Goal: Task Accomplishment & Management: Complete application form

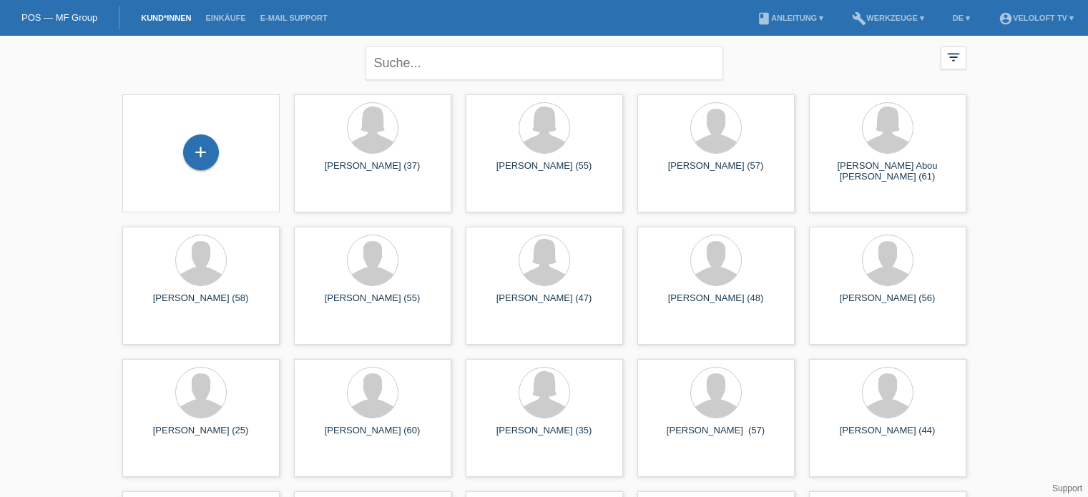
click at [468, 63] on input "text" at bounding box center [545, 64] width 358 height 34
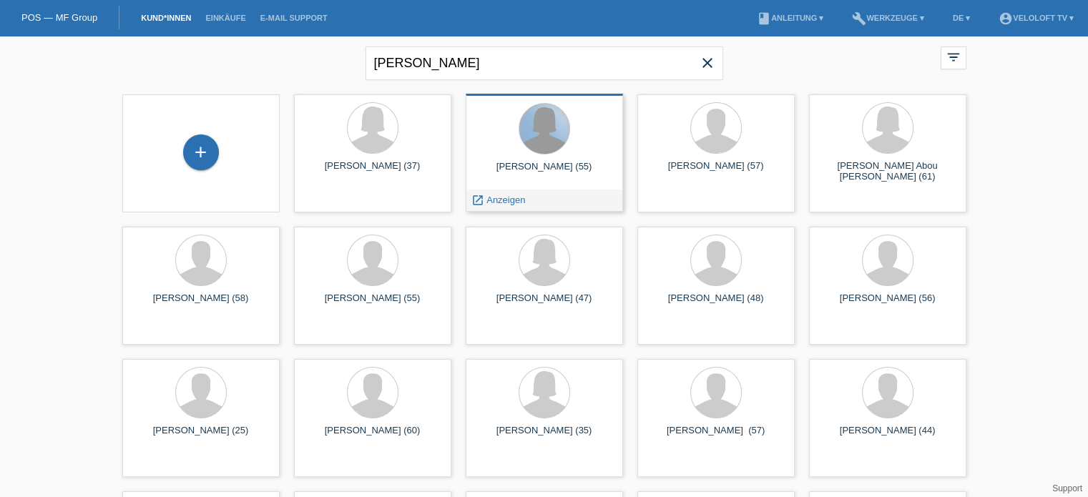
type input "[PERSON_NAME]"
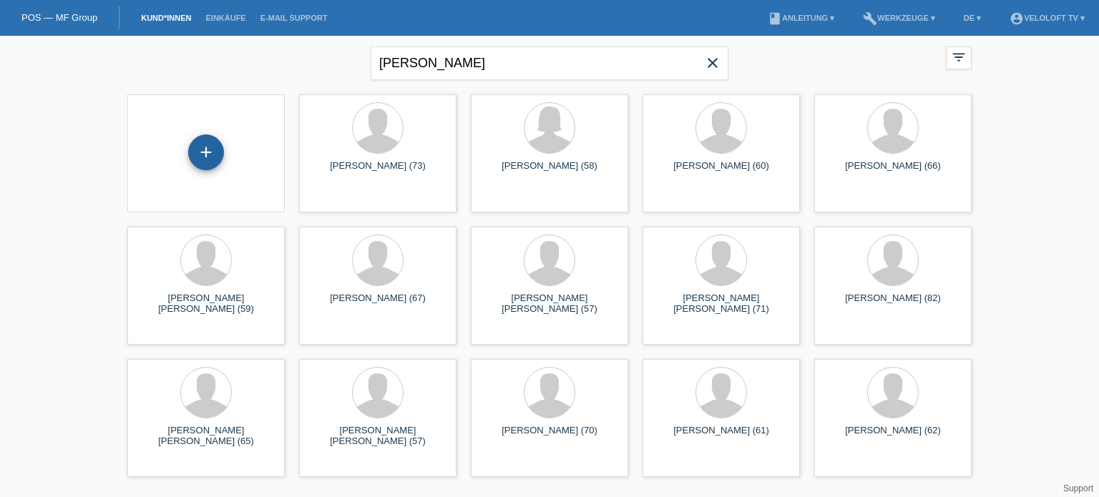
click at [203, 151] on div "+" at bounding box center [206, 153] width 36 height 36
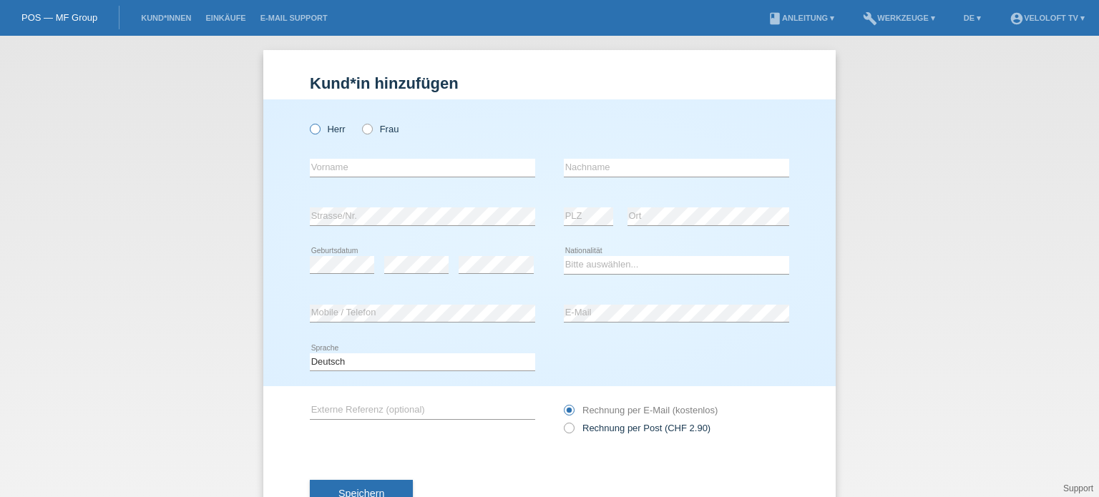
click at [308, 122] on icon at bounding box center [308, 122] width 0 height 0
click at [311, 131] on input "Herr" at bounding box center [314, 128] width 9 height 9
radio input "true"
click at [332, 167] on input "text" at bounding box center [422, 168] width 225 height 18
paste input "[PERSON_NAME]"
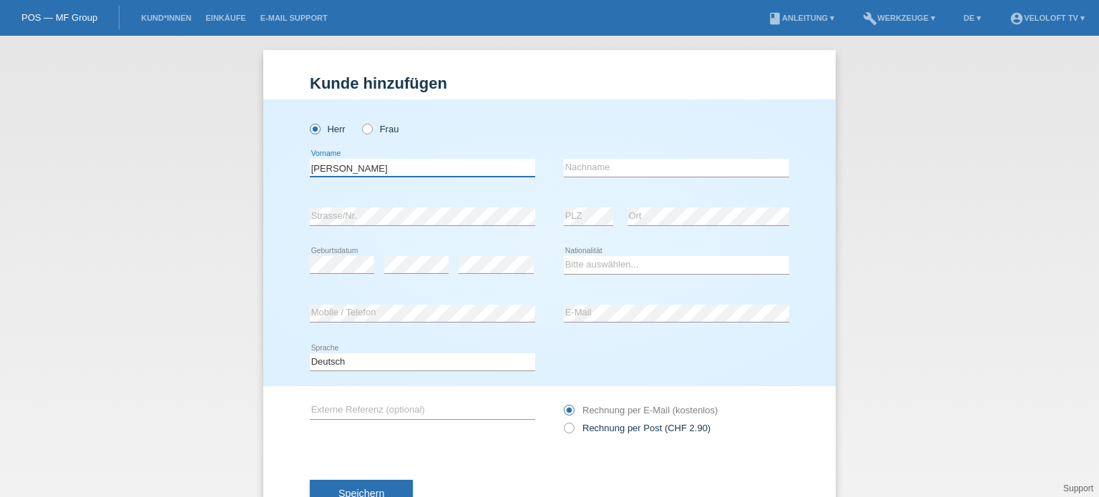
click at [374, 165] on input "[PERSON_NAME]" at bounding box center [422, 168] width 225 height 18
type input "[PERSON_NAME]"
click at [574, 163] on input "text" at bounding box center [676, 168] width 225 height 18
paste input "[PERSON_NAME]"
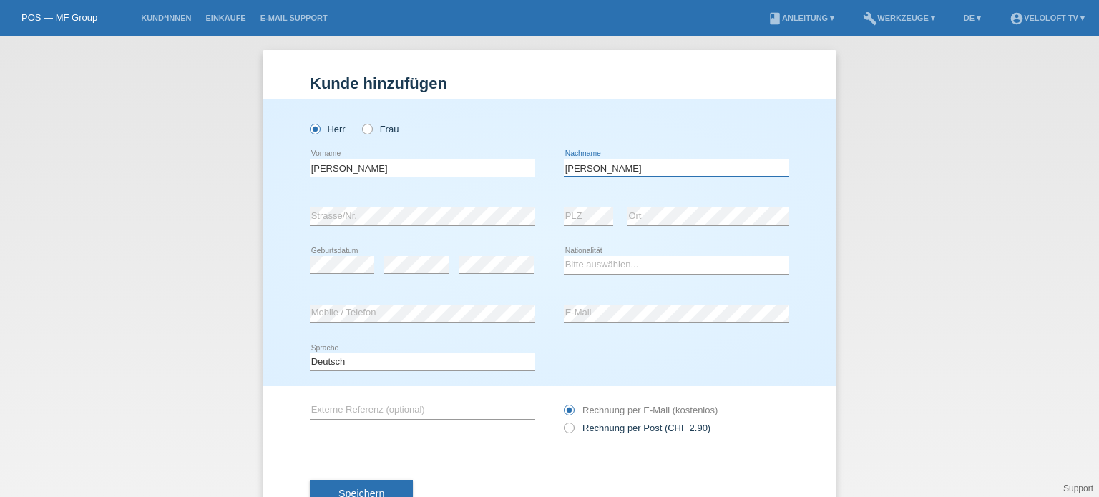
type input "[PERSON_NAME]"
click at [612, 268] on select "Bitte auswählen... Schweiz Deutschland Liechtenstein Österreich ------------ Af…" at bounding box center [676, 264] width 225 height 17
select select "CH"
click at [564, 256] on select "Bitte auswählen... Schweiz Deutschland Liechtenstein Österreich ------------ Af…" at bounding box center [676, 264] width 225 height 17
click at [318, 321] on div "error Mobile / Telefon" at bounding box center [422, 314] width 225 height 19
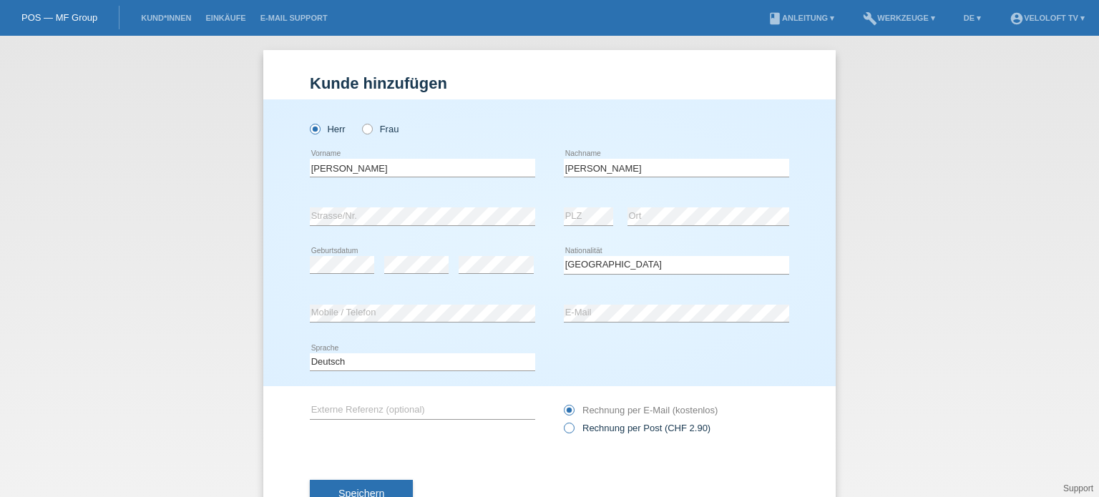
click at [562, 421] on icon at bounding box center [562, 421] width 0 height 0
click at [567, 431] on input "Rechnung per Post (CHF 2.90)" at bounding box center [568, 432] width 9 height 18
radio input "true"
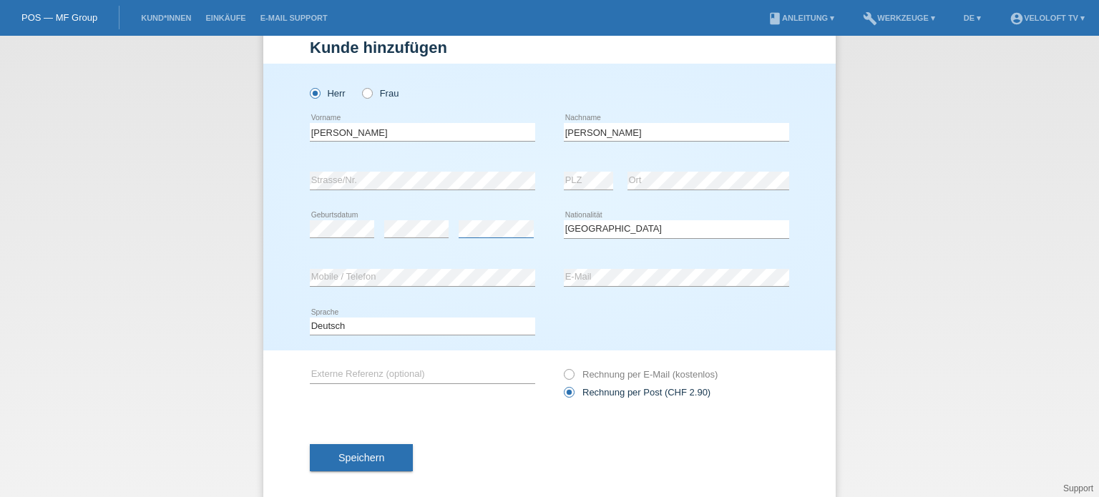
scroll to position [52, 0]
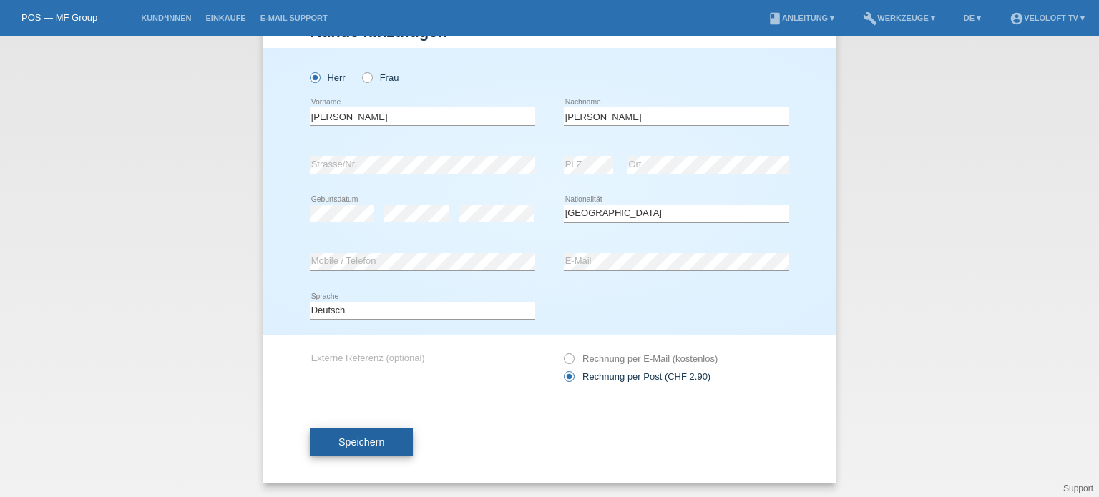
click at [356, 442] on span "Speichern" at bounding box center [361, 441] width 46 height 11
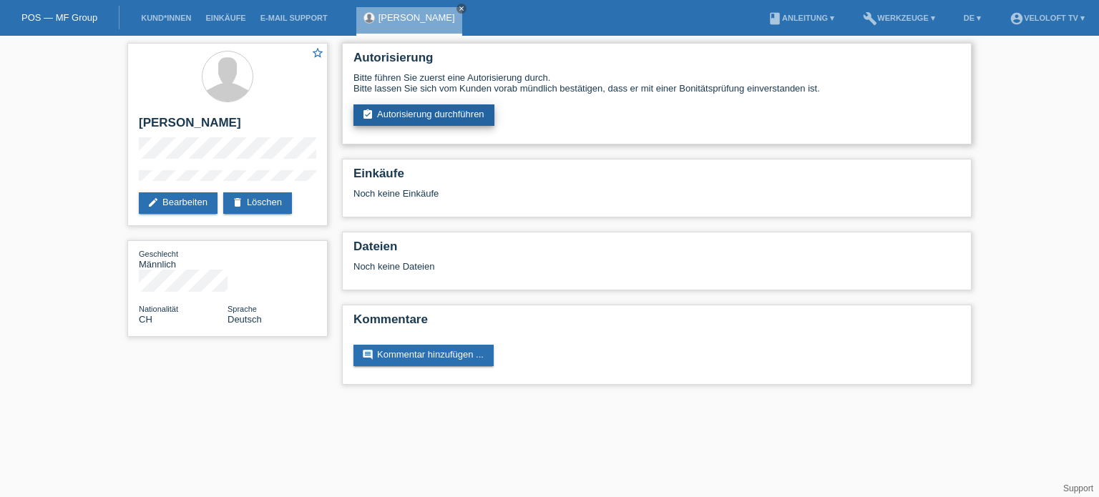
click at [435, 117] on link "assignment_turned_in Autorisierung durchführen" at bounding box center [423, 114] width 141 height 21
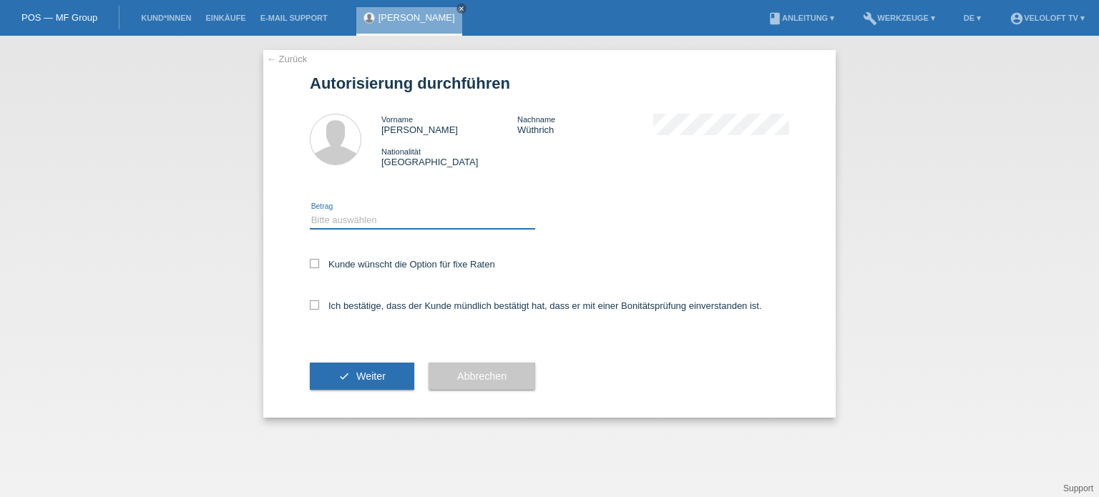
click at [358, 225] on select "Bitte auswählen CHF 1.00 - CHF 499.00 CHF 500.00 - CHF 1'999.00 CHF 2'000.00 - …" at bounding box center [422, 220] width 225 height 17
click at [353, 215] on select "Bitte auswählen CHF 1.00 - CHF 499.00 CHF 500.00 - CHF 1'999.00 CHF 2'000.00 - …" at bounding box center [422, 220] width 225 height 17
select select "2"
click at [310, 212] on select "Bitte auswählen CHF 1.00 - CHF 499.00 CHF 500.00 - CHF 1'999.00 CHF 2'000.00 - …" at bounding box center [422, 220] width 225 height 17
click at [314, 260] on icon at bounding box center [314, 263] width 9 height 9
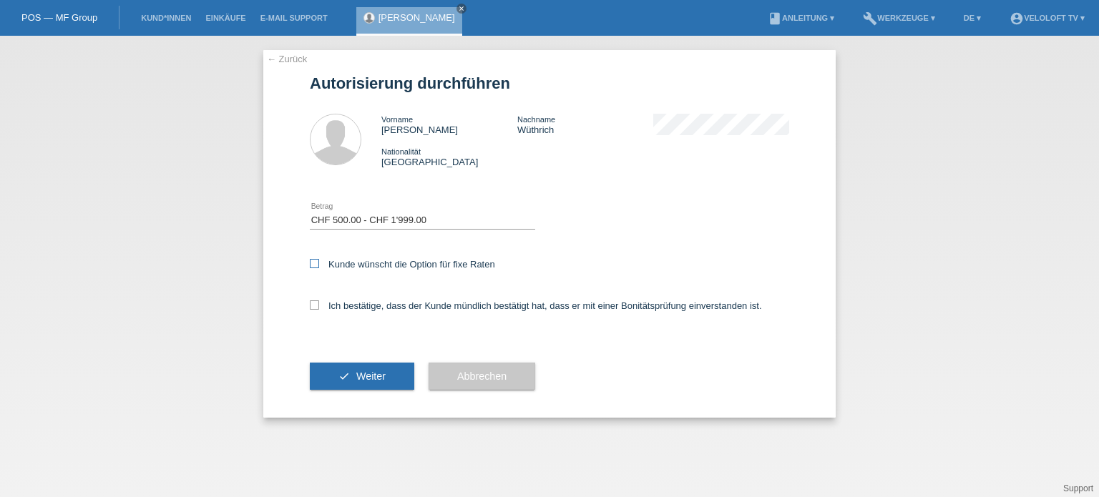
click at [314, 260] on input "Kunde wünscht die Option für fixe Raten" at bounding box center [314, 263] width 9 height 9
checkbox input "true"
click at [311, 303] on icon at bounding box center [314, 304] width 9 height 9
click at [311, 303] on input "Ich bestätige, dass der Kunde mündlich bestätigt hat, dass er mit einer Bonität…" at bounding box center [314, 304] width 9 height 9
checkbox input "true"
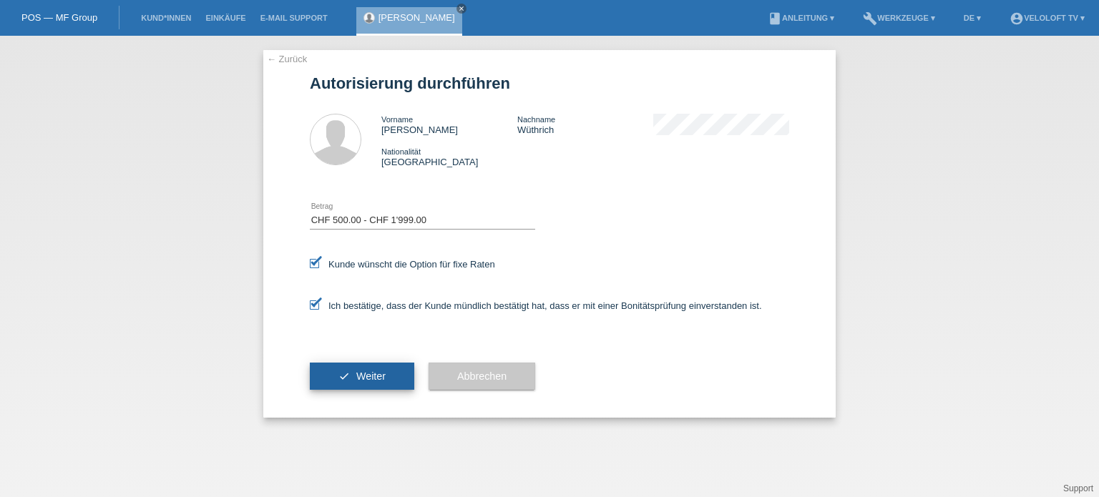
click at [376, 380] on span "Weiter" at bounding box center [370, 376] width 29 height 11
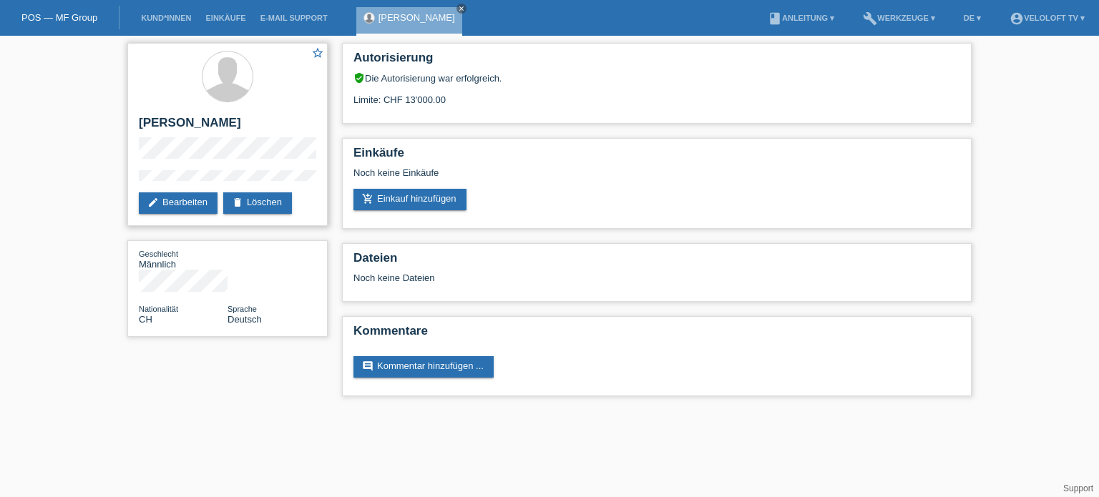
click at [230, 121] on h2 "[PERSON_NAME]" at bounding box center [227, 126] width 177 height 21
copy h2 "Wüthrich"
click at [182, 16] on link "Kund*innen" at bounding box center [166, 18] width 64 height 9
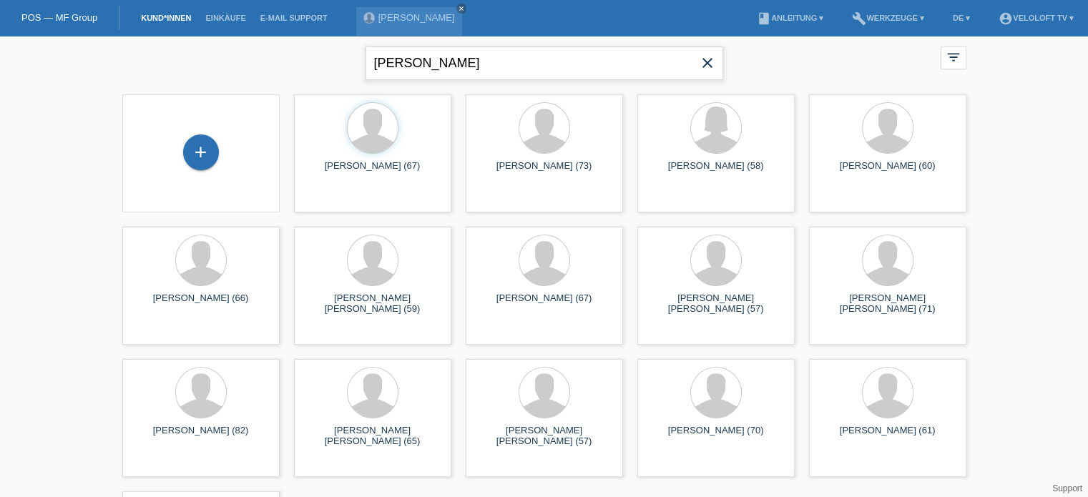
drag, startPoint x: 555, startPoint y: 62, endPoint x: 368, endPoint y: 64, distance: 187.5
click at [368, 64] on input "[PERSON_NAME]" at bounding box center [545, 64] width 358 height 34
click at [458, 67] on input "[PERSON_NAME] Domi9de" at bounding box center [545, 64] width 358 height 34
type input "[PERSON_NAME]"
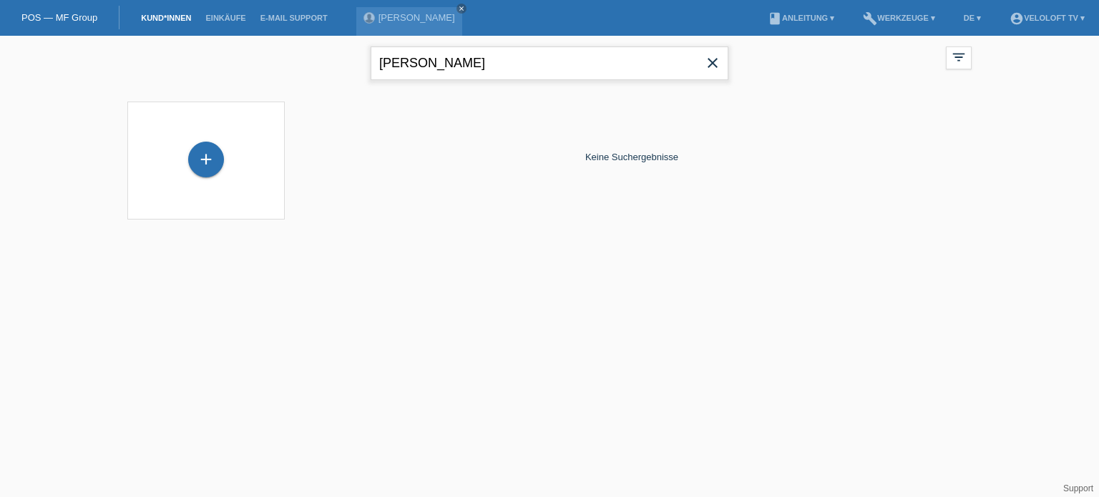
drag, startPoint x: 499, startPoint y: 66, endPoint x: 374, endPoint y: 73, distance: 125.4
click at [374, 73] on input "[PERSON_NAME]" at bounding box center [550, 64] width 358 height 34
click at [218, 157] on div "+" at bounding box center [206, 160] width 36 height 36
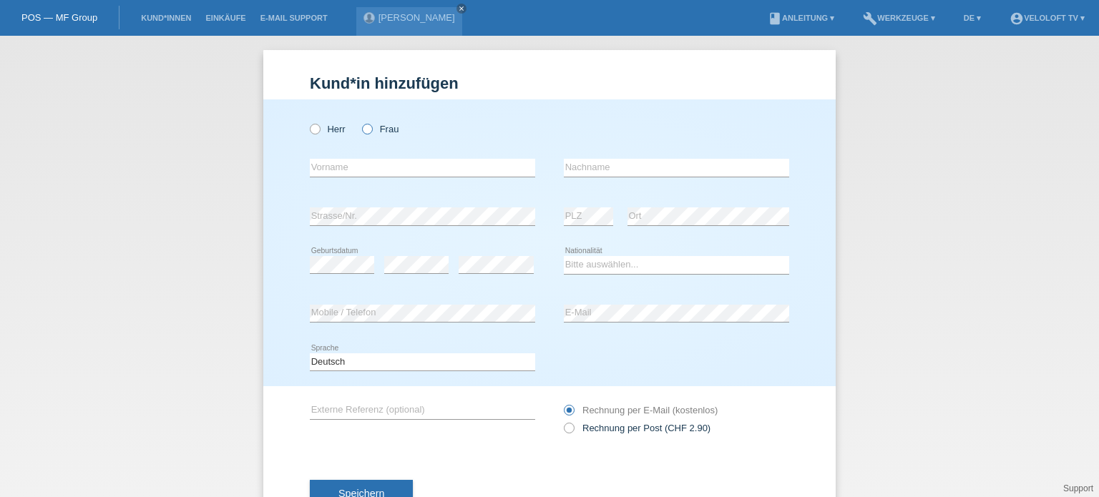
click at [360, 122] on icon at bounding box center [360, 122] width 0 height 0
click at [362, 129] on input "Frau" at bounding box center [366, 128] width 9 height 9
radio input "true"
click at [345, 169] on input "text" at bounding box center [422, 168] width 225 height 18
paste input "[PERSON_NAME]"
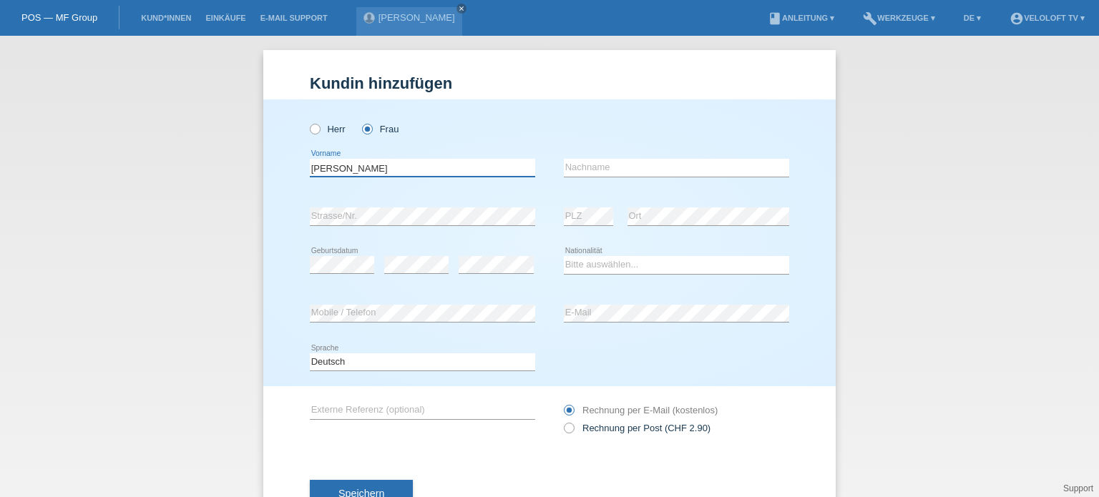
click at [353, 167] on input "[PERSON_NAME]" at bounding box center [422, 168] width 225 height 18
type input "[PERSON_NAME]"
click at [608, 165] on input "text" at bounding box center [676, 168] width 225 height 18
paste input "Domide"
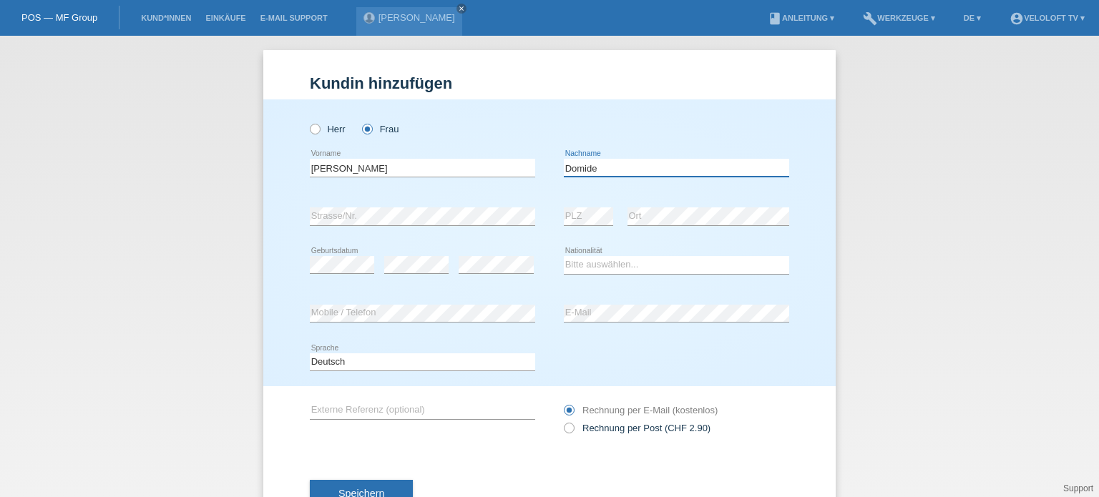
type input "Domide"
click at [600, 265] on select "Bitte auswählen... [GEOGRAPHIC_DATA] [GEOGRAPHIC_DATA] [GEOGRAPHIC_DATA] [GEOGR…" at bounding box center [676, 264] width 225 height 17
select select "CH"
click at [564, 256] on select "Bitte auswählen... Schweiz Deutschland Liechtenstein Österreich ------------ Af…" at bounding box center [676, 264] width 225 height 17
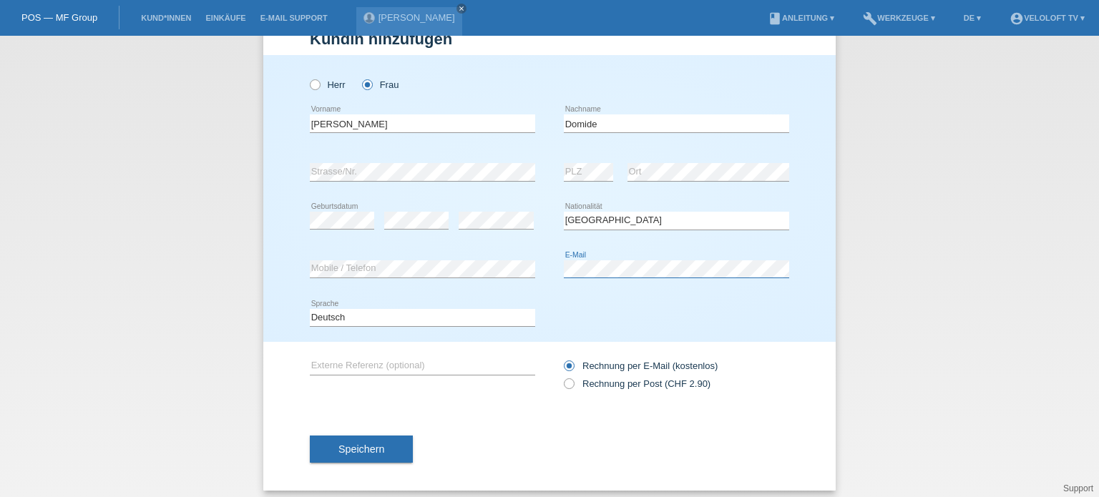
scroll to position [52, 0]
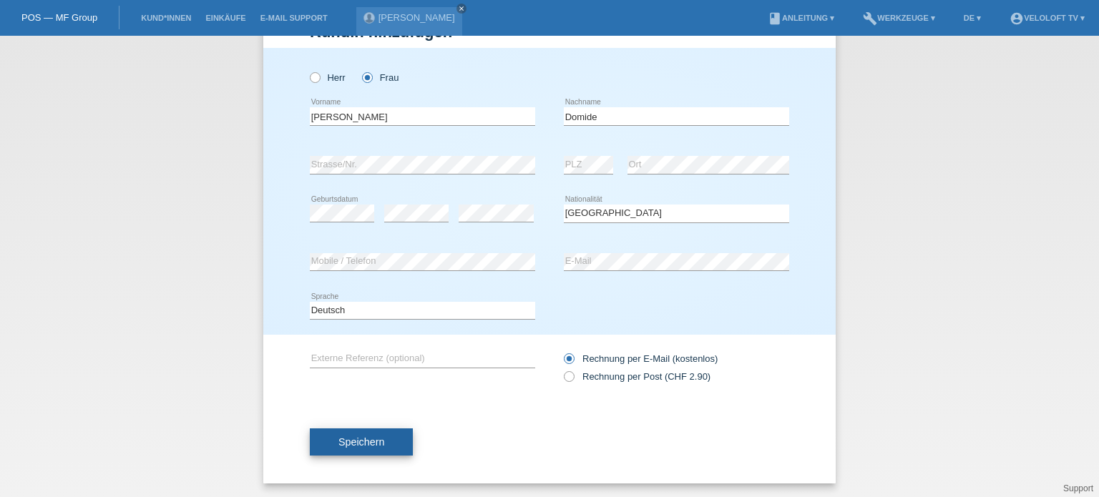
click at [368, 446] on span "Speichern" at bounding box center [361, 441] width 46 height 11
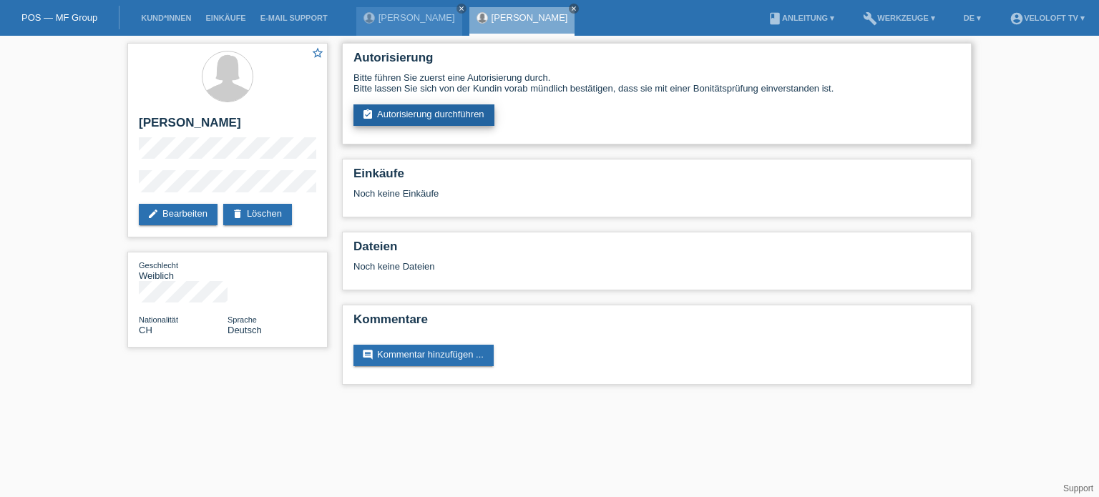
click at [406, 110] on link "assignment_turned_in Autorisierung durchführen" at bounding box center [423, 114] width 141 height 21
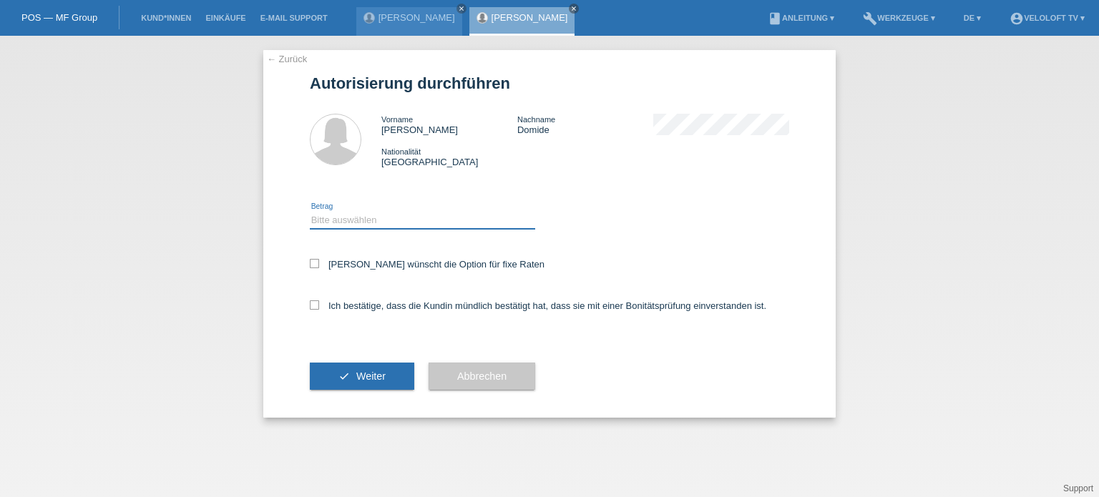
click at [341, 215] on select "Bitte auswählen CHF 1.00 - CHF 499.00 CHF 500.00 - CHF 1'999.00 CHF 2'000.00 - …" at bounding box center [422, 220] width 225 height 17
click at [310, 212] on select "Bitte auswählen CHF 1.00 - CHF 499.00 CHF 500.00 - CHF 1'999.00 CHF 2'000.00 - …" at bounding box center [422, 220] width 225 height 17
click at [409, 228] on select "Bitte auswählen CHF 1.00 - CHF 499.00 CHF 500.00 - CHF 1'999.00 CHF 2'000.00 - …" at bounding box center [422, 220] width 225 height 17
select select "2"
click at [310, 212] on select "Bitte auswählen CHF 1.00 - CHF 499.00 CHF 500.00 - CHF 1'999.00 CHF 2'000.00 - …" at bounding box center [422, 220] width 225 height 17
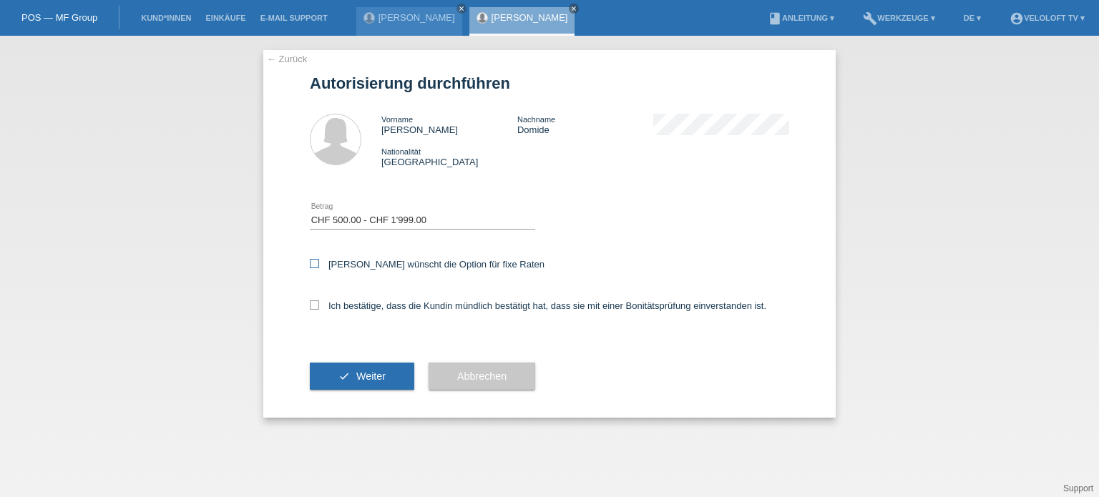
click at [313, 262] on icon at bounding box center [314, 263] width 9 height 9
click at [313, 262] on input "[PERSON_NAME] wünscht die Option für fixe Raten" at bounding box center [314, 263] width 9 height 9
checkbox input "true"
click at [315, 303] on icon at bounding box center [314, 304] width 9 height 9
click at [315, 303] on input "Ich bestätige, dass die Kundin mündlich bestätigt hat, dass sie mit einer Bonit…" at bounding box center [314, 304] width 9 height 9
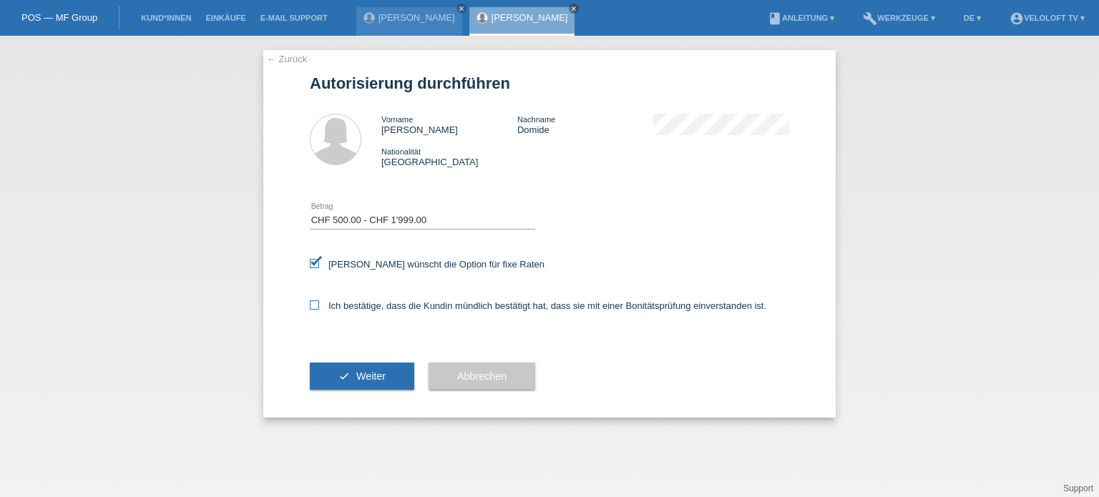
checkbox input "true"
click at [383, 380] on span "Weiter" at bounding box center [370, 376] width 29 height 11
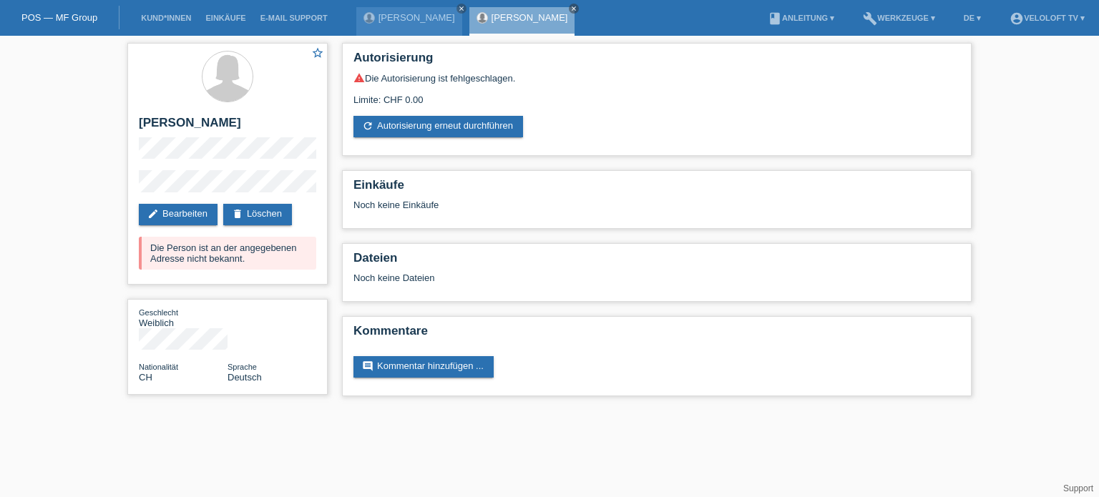
click at [86, 170] on div "star_border [PERSON_NAME] edit Bearbeiten delete Löschen Die Person ist an der …" at bounding box center [549, 223] width 1099 height 375
drag, startPoint x: 140, startPoint y: 123, endPoint x: 252, endPoint y: 120, distance: 111.6
click at [252, 120] on h2 "[PERSON_NAME]" at bounding box center [227, 126] width 177 height 21
copy h2 "[PERSON_NAME]"
click at [136, 145] on div "star_border Kristina Domide edit Bearbeiten delete Löschen Die Person ist an de…" at bounding box center [227, 164] width 200 height 242
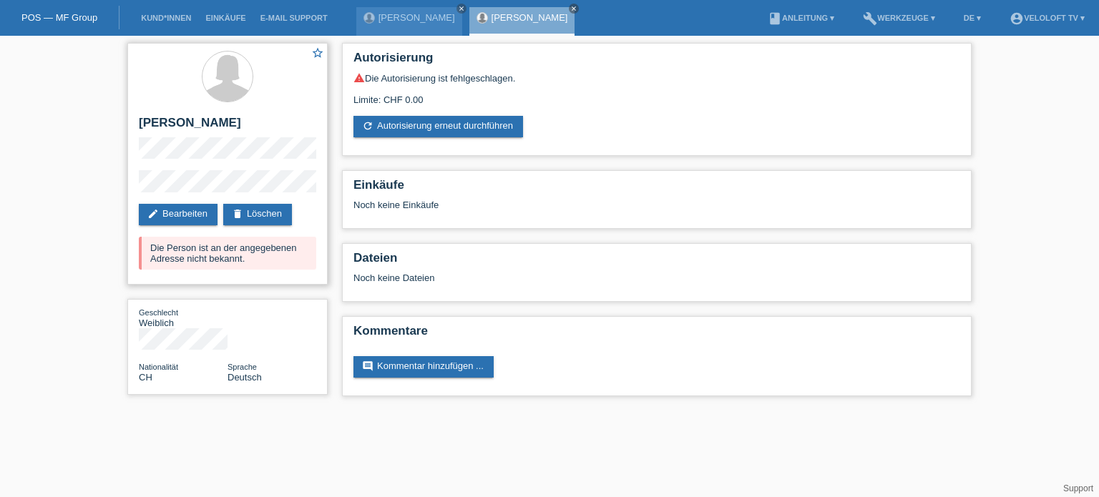
click at [266, 183] on div "star_border Kristina Domide edit Bearbeiten delete Löschen Die Person ist an de…" at bounding box center [227, 164] width 200 height 242
click at [268, 215] on link "delete Löschen" at bounding box center [257, 214] width 69 height 21
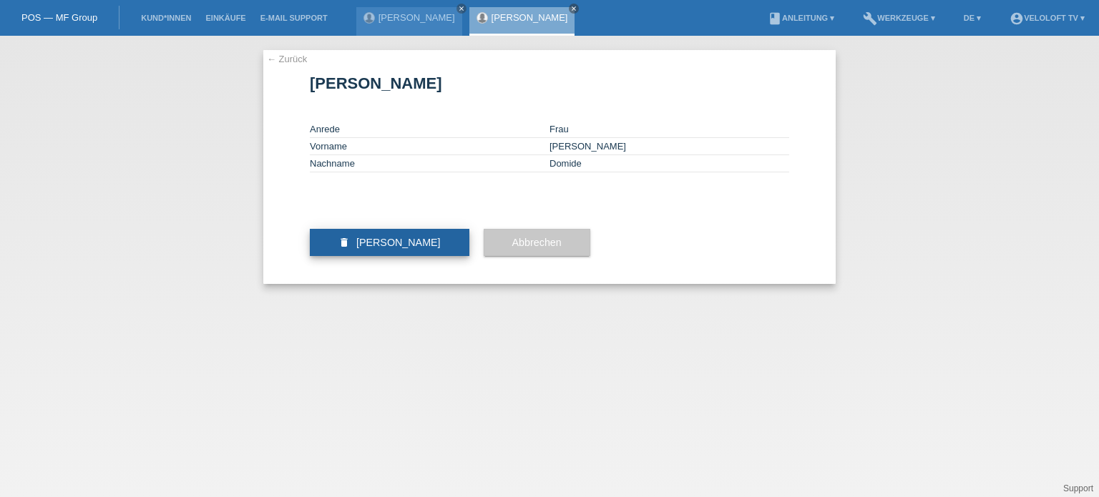
click at [387, 248] on span "[PERSON_NAME]" at bounding box center [398, 242] width 84 height 11
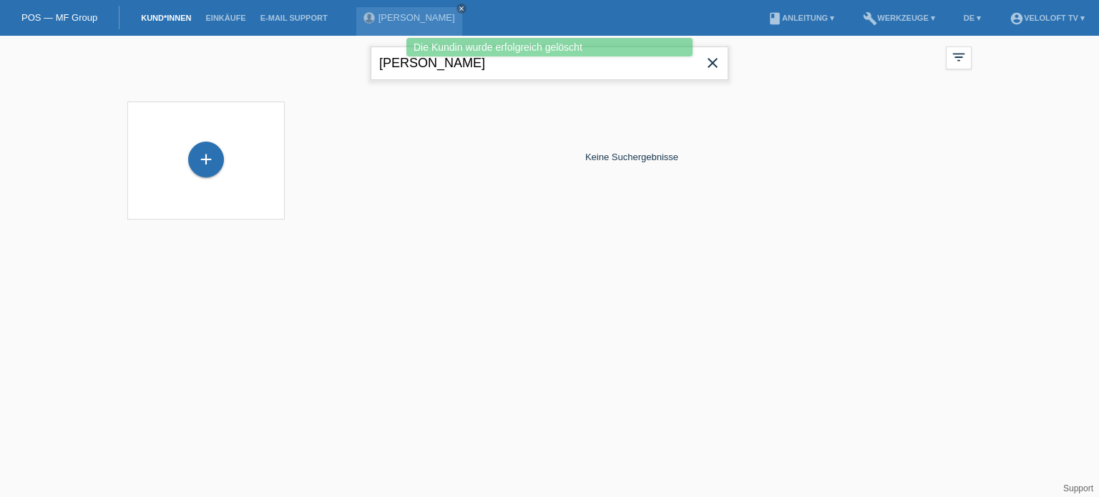
click at [398, 64] on input "[PERSON_NAME]" at bounding box center [550, 64] width 358 height 34
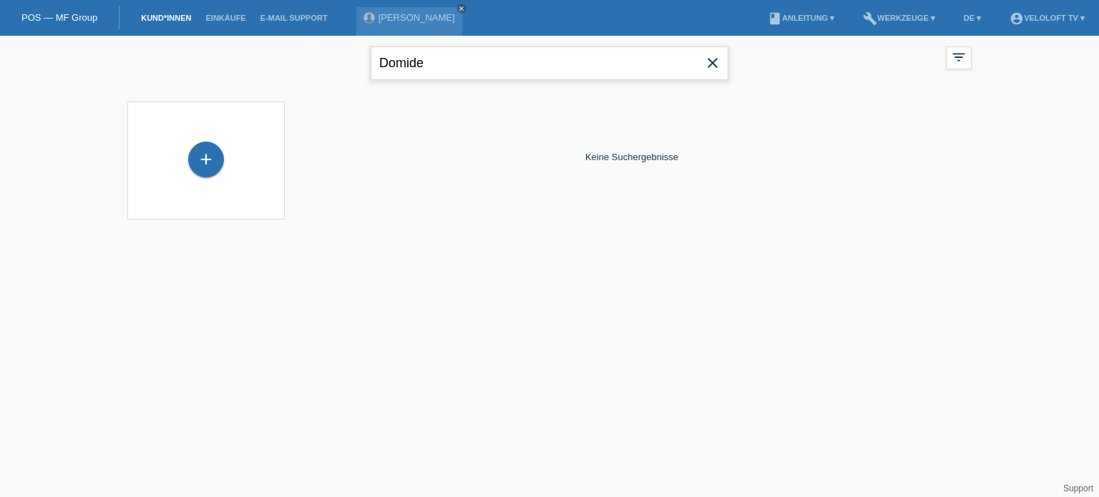
paste input "Brindusa"
drag, startPoint x: 507, startPoint y: 57, endPoint x: 375, endPoint y: 64, distance: 132.6
click at [375, 64] on input "Brindusa Domide" at bounding box center [550, 64] width 358 height 34
type input "Brindusa Domide"
drag, startPoint x: 206, startPoint y: 163, endPoint x: 268, endPoint y: 233, distance: 93.3
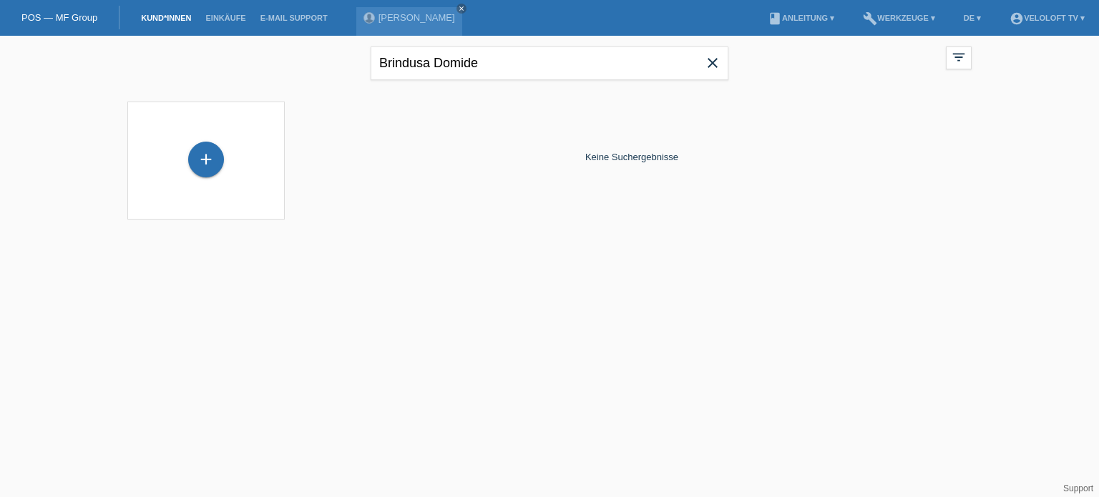
click at [209, 162] on div "+" at bounding box center [206, 160] width 36 height 36
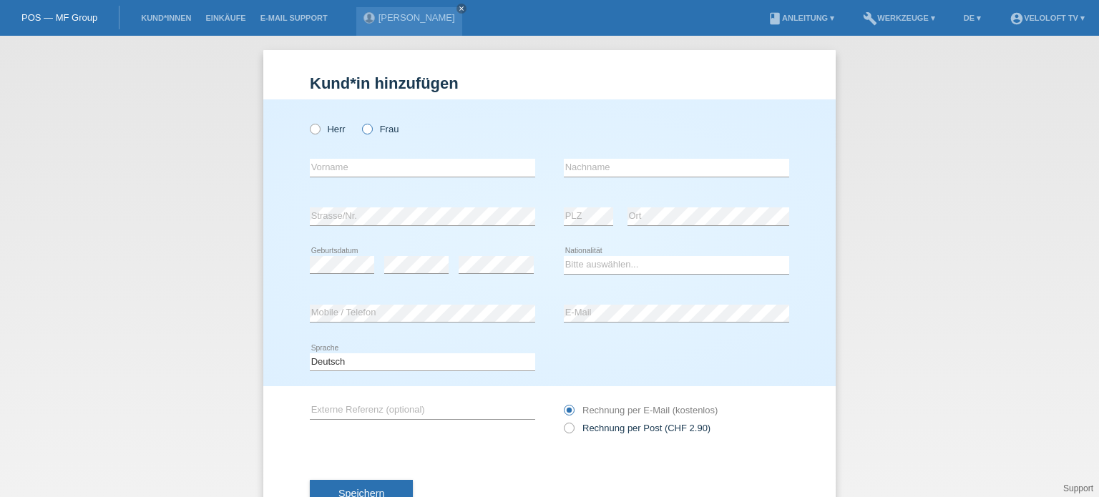
click at [360, 122] on icon at bounding box center [360, 122] width 0 height 0
click at [364, 131] on input "Frau" at bounding box center [366, 128] width 9 height 9
radio input "true"
click at [364, 166] on input "text" at bounding box center [422, 168] width 225 height 18
paste input "Brindusa Domide"
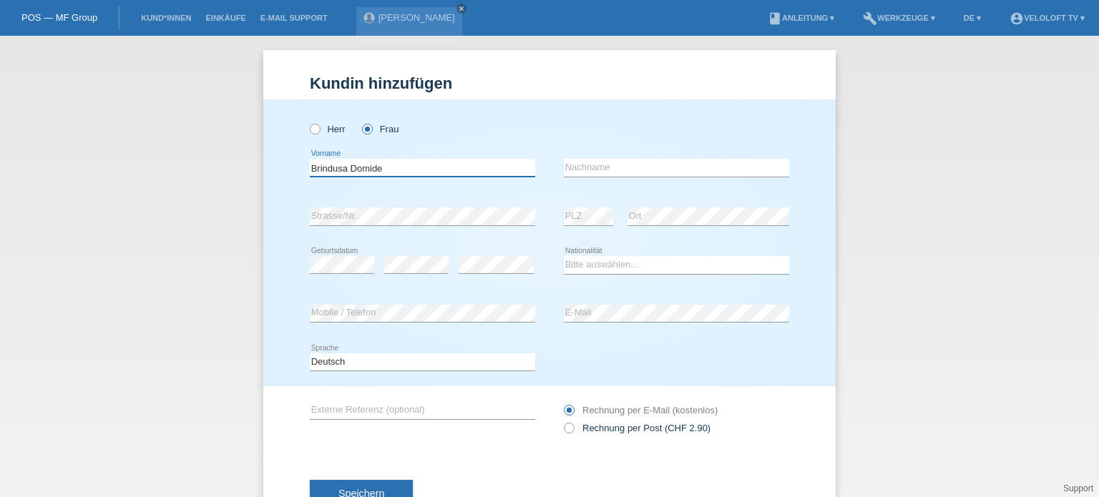
click at [368, 170] on input "Brindusa Domide" at bounding box center [422, 168] width 225 height 18
type input "Brindusa"
click at [570, 165] on input "text" at bounding box center [676, 168] width 225 height 18
paste input "Domide"
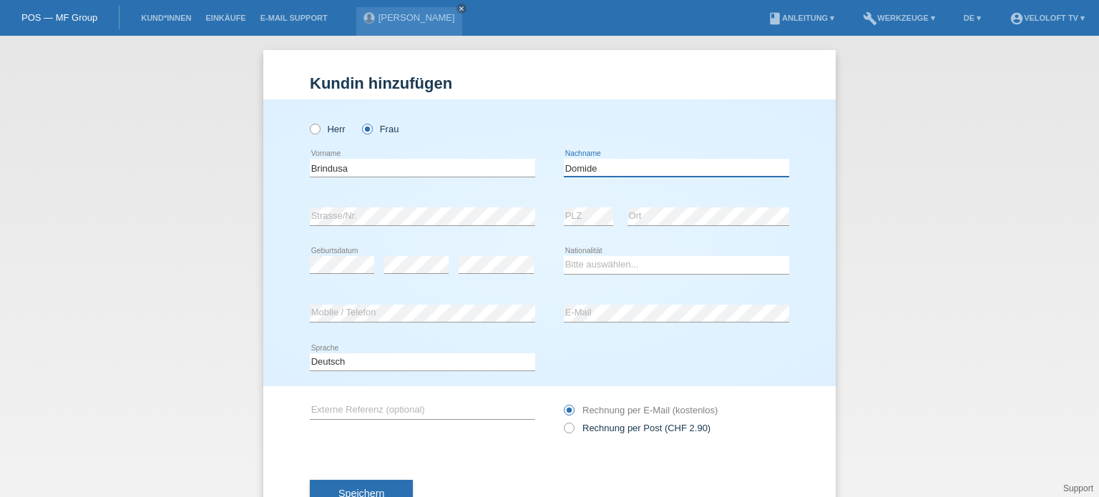
type input "Domide"
click at [595, 265] on select "Bitte auswählen... Schweiz Deutschland Liechtenstein Österreich ------------ Af…" at bounding box center [676, 264] width 225 height 17
select select "CH"
click at [564, 256] on select "Bitte auswählen... Schweiz Deutschland Liechtenstein Österreich ------------ Af…" at bounding box center [676, 264] width 225 height 17
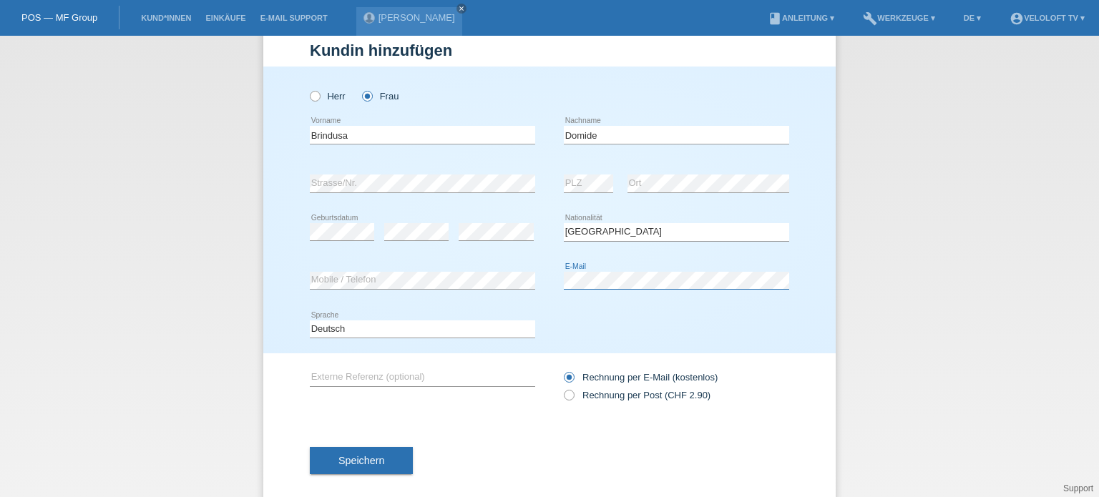
scroll to position [52, 0]
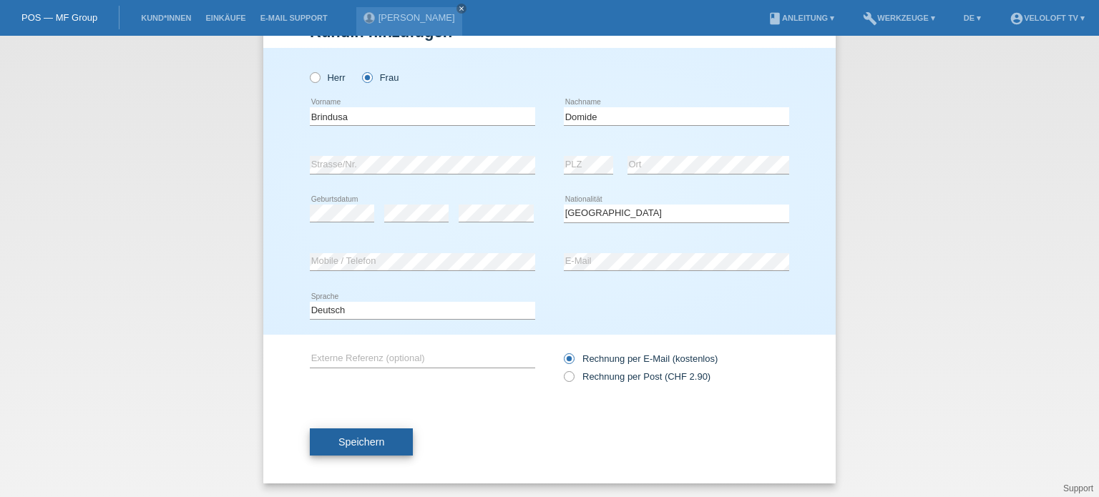
click at [363, 444] on span "Speichern" at bounding box center [361, 441] width 46 height 11
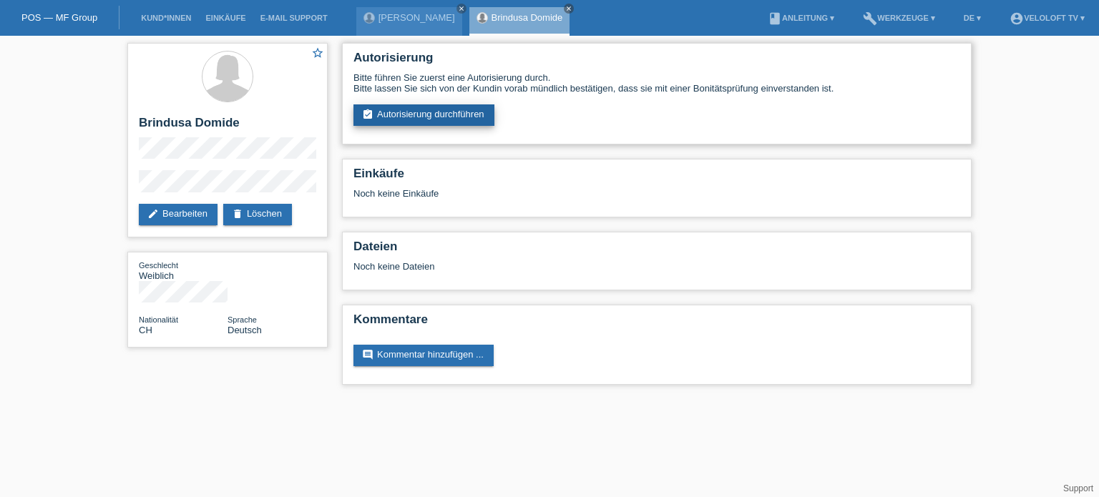
click at [432, 112] on link "assignment_turned_in Autorisierung durchführen" at bounding box center [423, 114] width 141 height 21
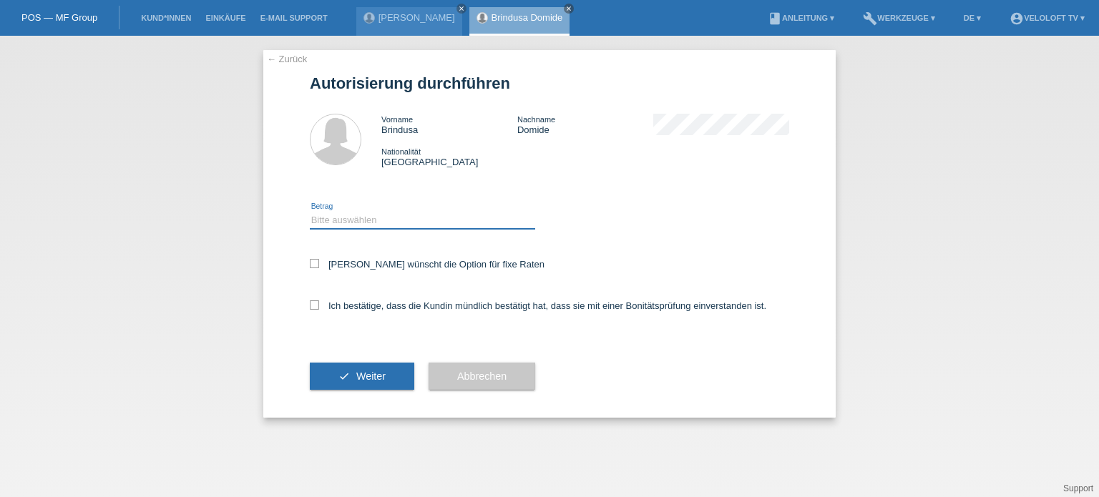
click at [324, 224] on select "Bitte auswählen CHF 1.00 - CHF 499.00 CHF 500.00 - CHF 1'999.00 CHF 2'000.00 - …" at bounding box center [422, 220] width 225 height 17
select select "2"
click at [310, 212] on select "Bitte auswählen CHF 1.00 - CHF 499.00 CHF 500.00 - CHF 1'999.00 CHF 2'000.00 - …" at bounding box center [422, 220] width 225 height 17
click at [313, 265] on icon at bounding box center [314, 263] width 9 height 9
click at [313, 265] on input "[PERSON_NAME] wünscht die Option für fixe Raten" at bounding box center [314, 263] width 9 height 9
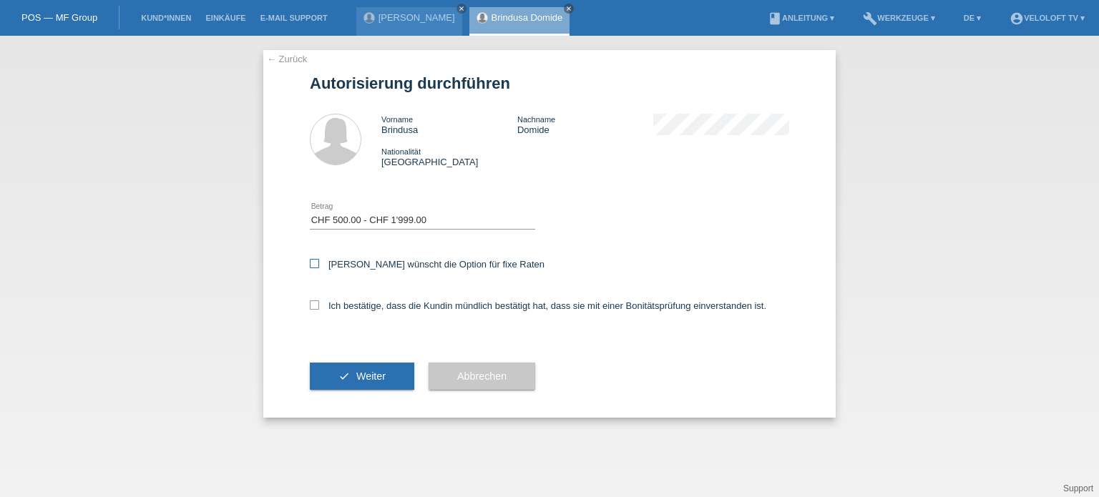
checkbox input "true"
click at [316, 311] on label "Ich bestätige, dass die Kundin mündlich bestätigt hat, dass sie mit einer Bonit…" at bounding box center [538, 305] width 456 height 11
click at [316, 310] on input "Ich bestätige, dass die Kundin mündlich bestätigt hat, dass sie mit einer Bonit…" at bounding box center [314, 304] width 9 height 9
checkbox input "true"
click at [368, 380] on span "Weiter" at bounding box center [370, 376] width 29 height 11
